Goal: Register for event/course

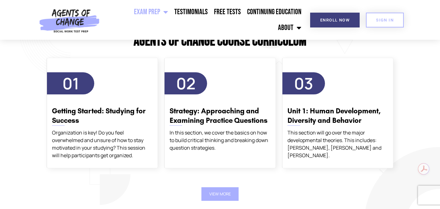
scroll to position [742, 0]
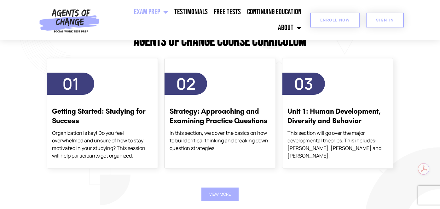
click at [342, 21] on span "Enroll Now" at bounding box center [334, 20] width 29 height 4
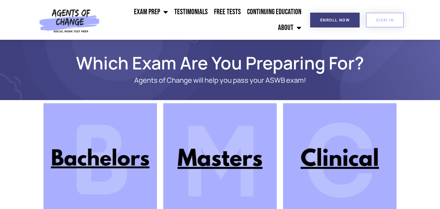
scroll to position [69, 0]
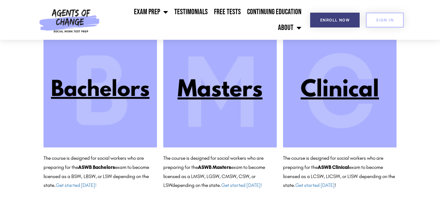
click at [196, 101] on img at bounding box center [220, 91] width 114 height 114
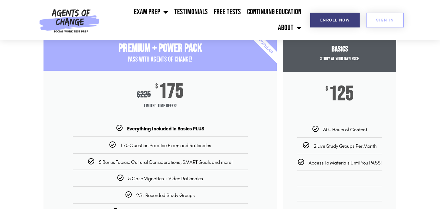
scroll to position [71, 0]
